Goal: Check status: Check status

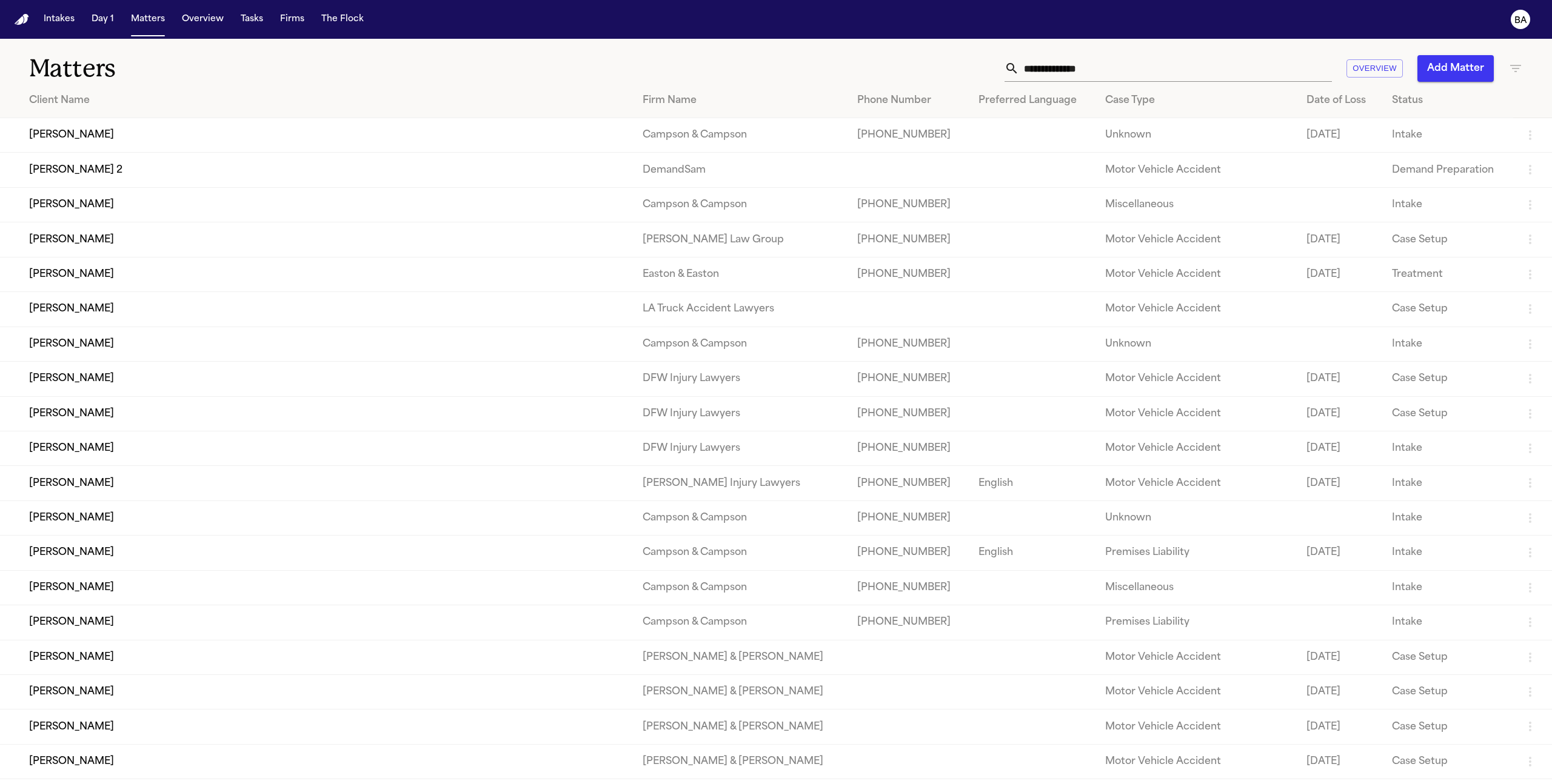
click at [1200, 79] on input "text" at bounding box center [1175, 68] width 313 height 27
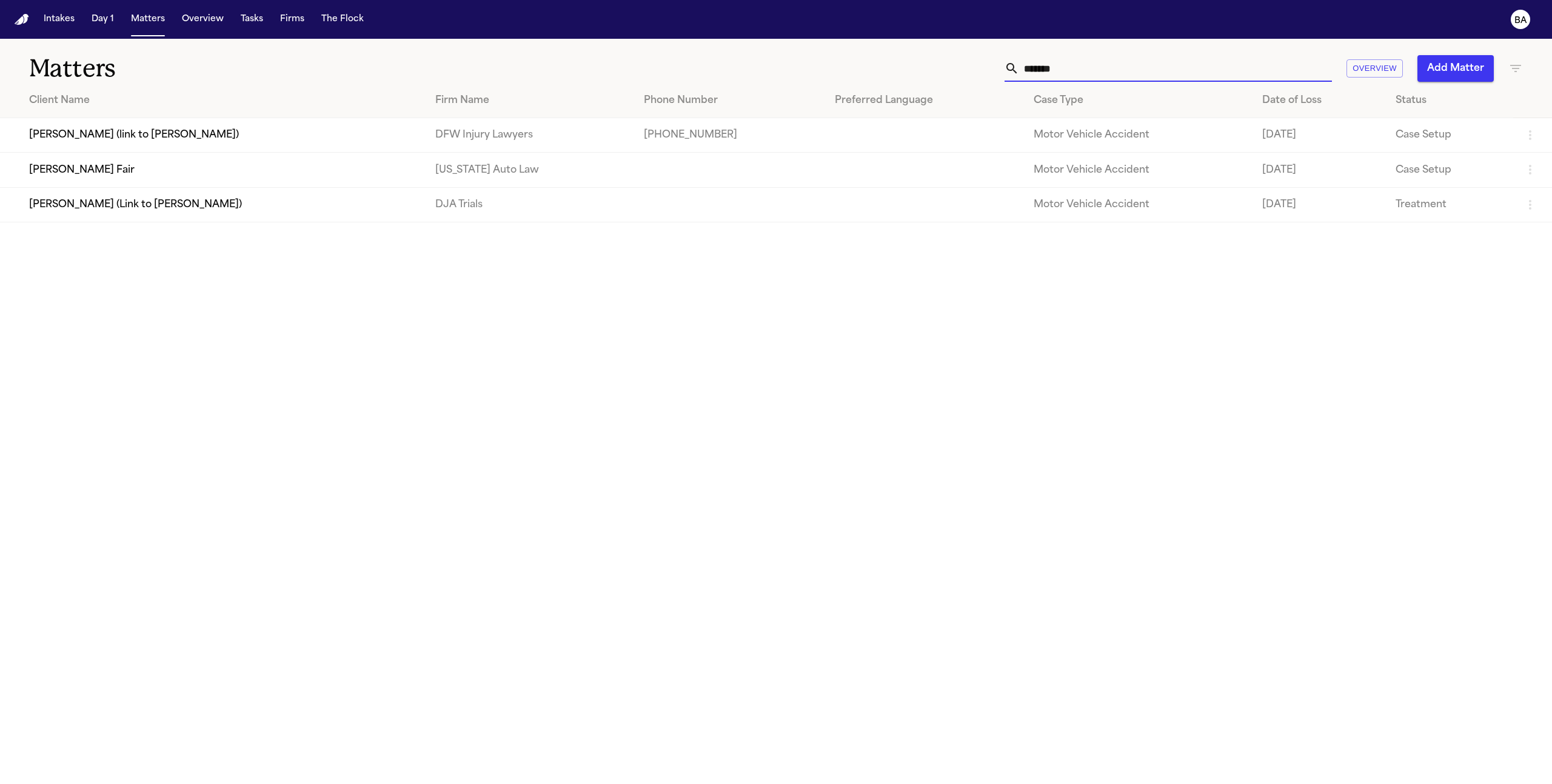
type input "*******"
click at [178, 168] on td "[PERSON_NAME] Fair" at bounding box center [212, 169] width 425 height 35
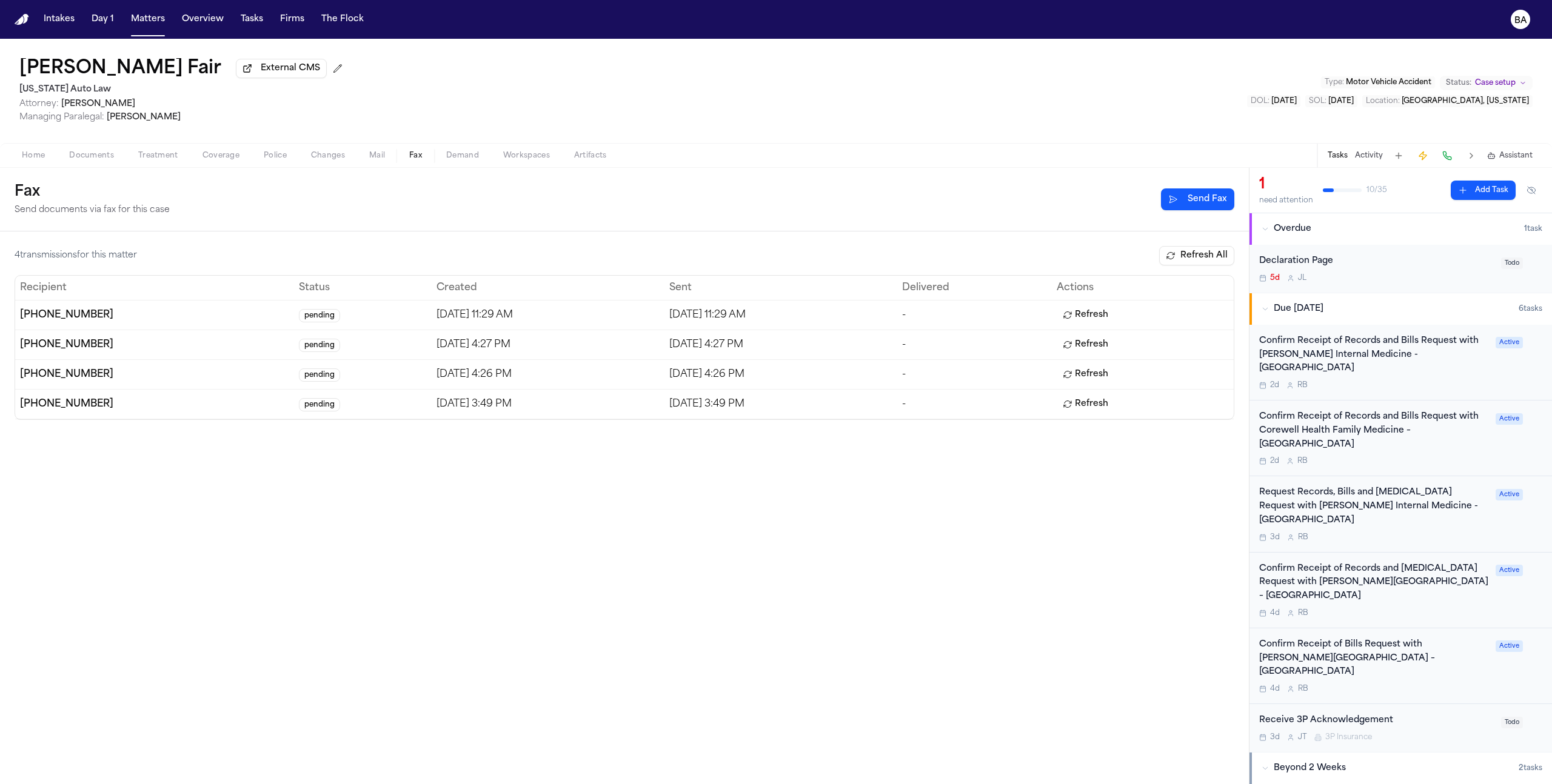
click at [411, 160] on span "Fax" at bounding box center [415, 156] width 13 height 10
click at [1215, 260] on button "Refresh All" at bounding box center [1196, 255] width 75 height 19
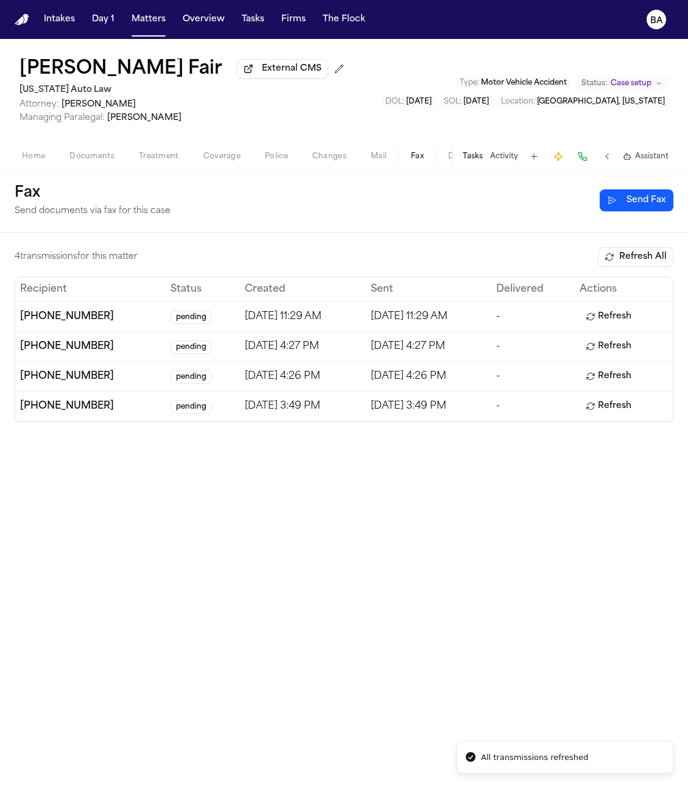
click at [584, 469] on div "4 transmission s for this matter Refresh All Recipient Status Created Sent Deli…" at bounding box center [344, 510] width 688 height 555
click at [652, 270] on div "4 transmission s for this matter Refresh All Recipient Status Created Sent Deli…" at bounding box center [344, 334] width 659 height 175
click at [656, 260] on button "Refresh All" at bounding box center [635, 256] width 75 height 19
click at [632, 318] on button "Refresh" at bounding box center [609, 316] width 58 height 19
